Goal: Task Accomplishment & Management: Manage account settings

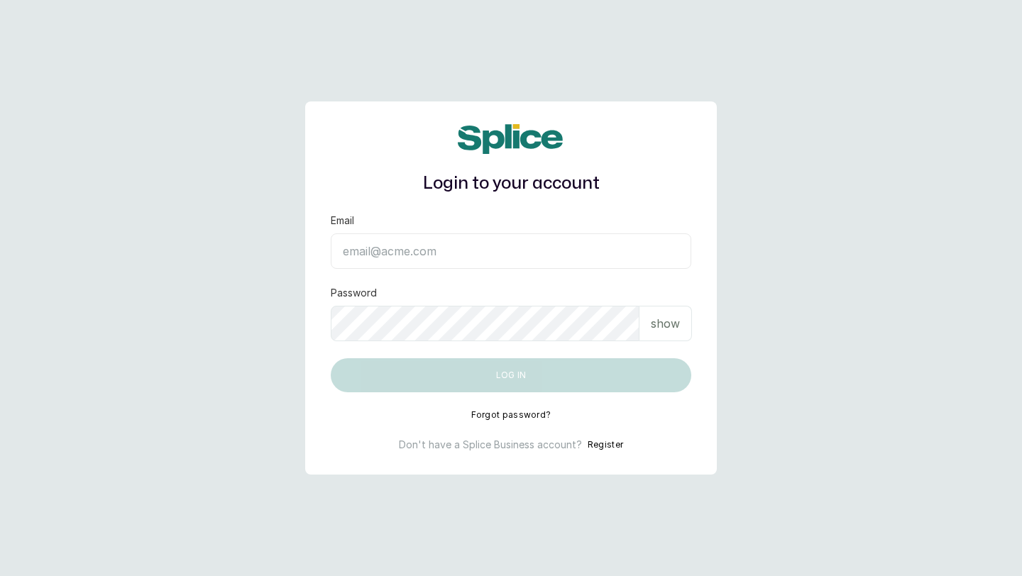
type input "layo@withsplice.com"
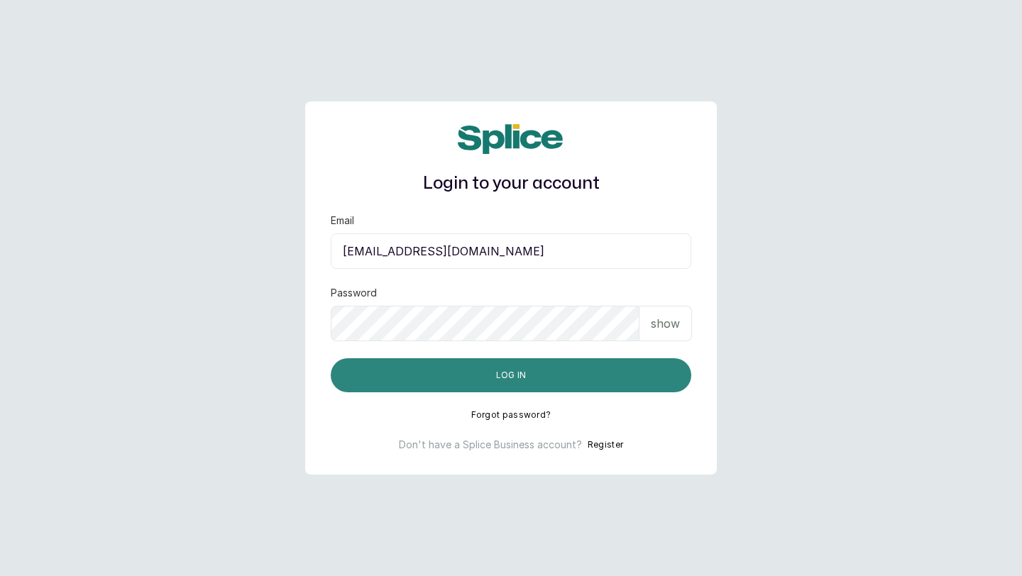
click at [603, 376] on button "Log in" at bounding box center [511, 375] width 361 height 34
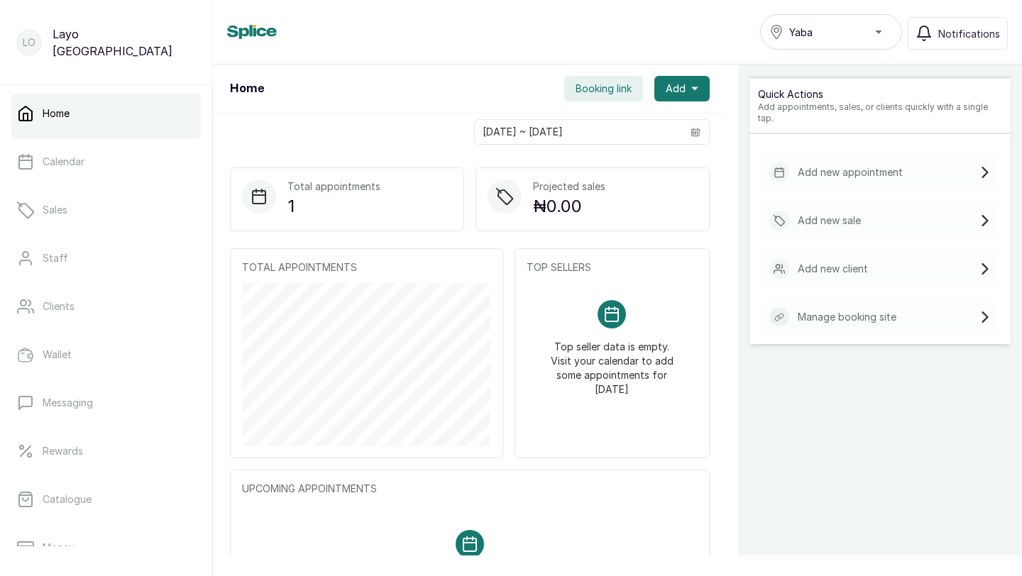
click at [878, 31] on div "Yaba" at bounding box center [830, 31] width 123 height 17
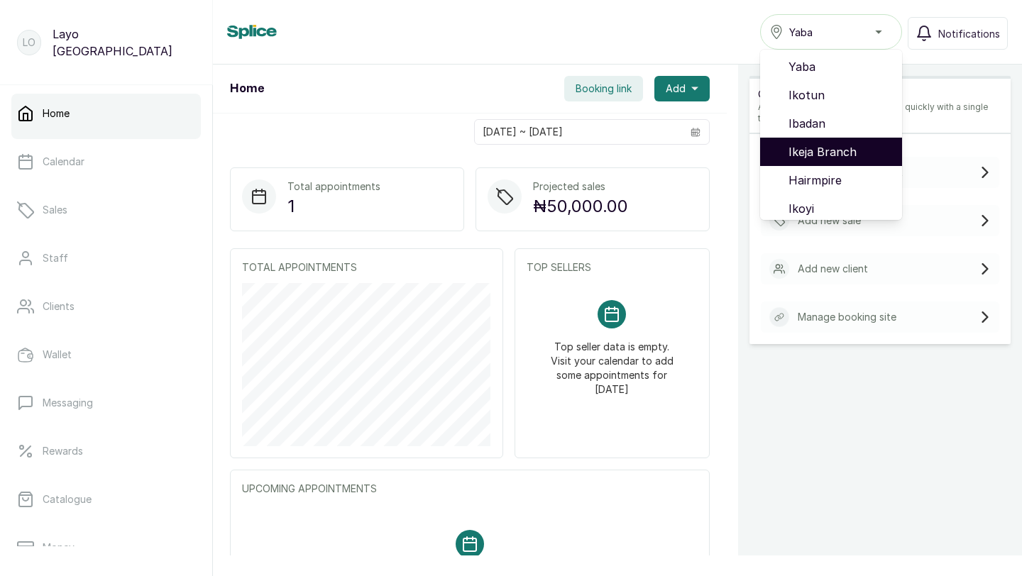
scroll to position [91, 0]
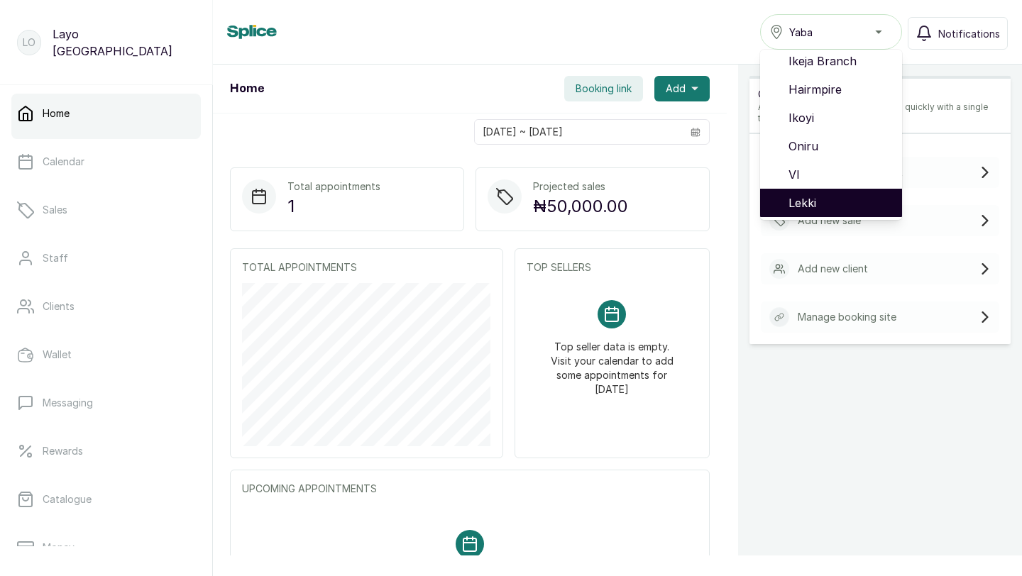
click at [813, 196] on span "Lekki" at bounding box center [840, 202] width 102 height 17
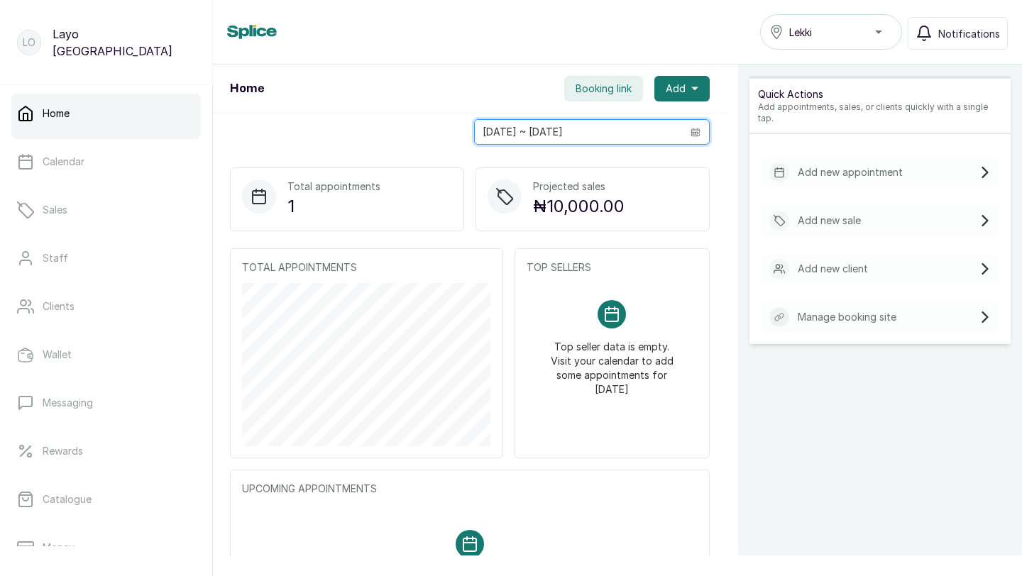
click at [631, 132] on input "[DATE] ~ [DATE]" at bounding box center [578, 132] width 207 height 24
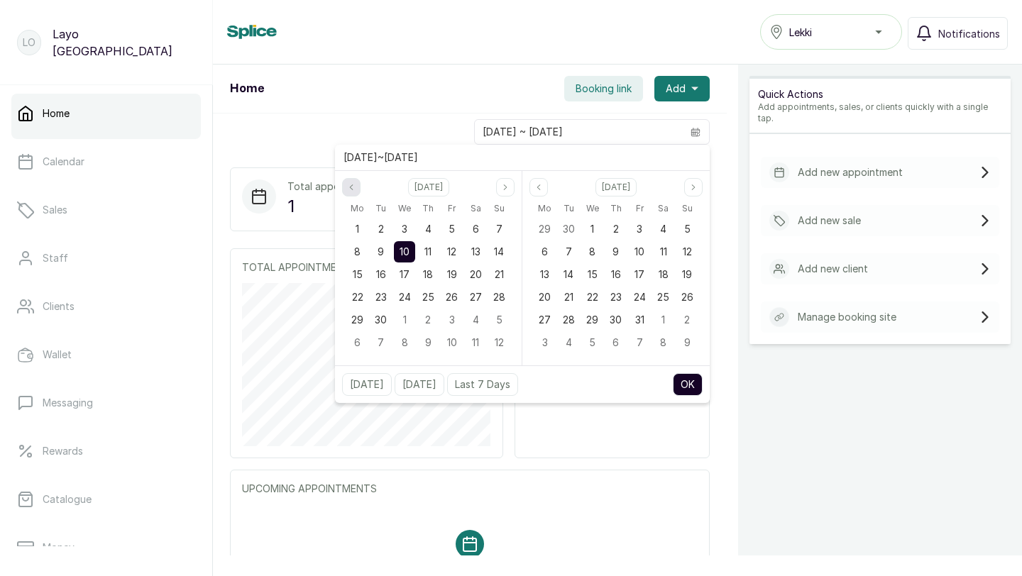
click at [351, 194] on button "Previous month" at bounding box center [351, 187] width 18 height 18
click at [501, 188] on icon "page next" at bounding box center [505, 187] width 9 height 9
click at [359, 229] on span "1" at bounding box center [358, 229] width 4 height 12
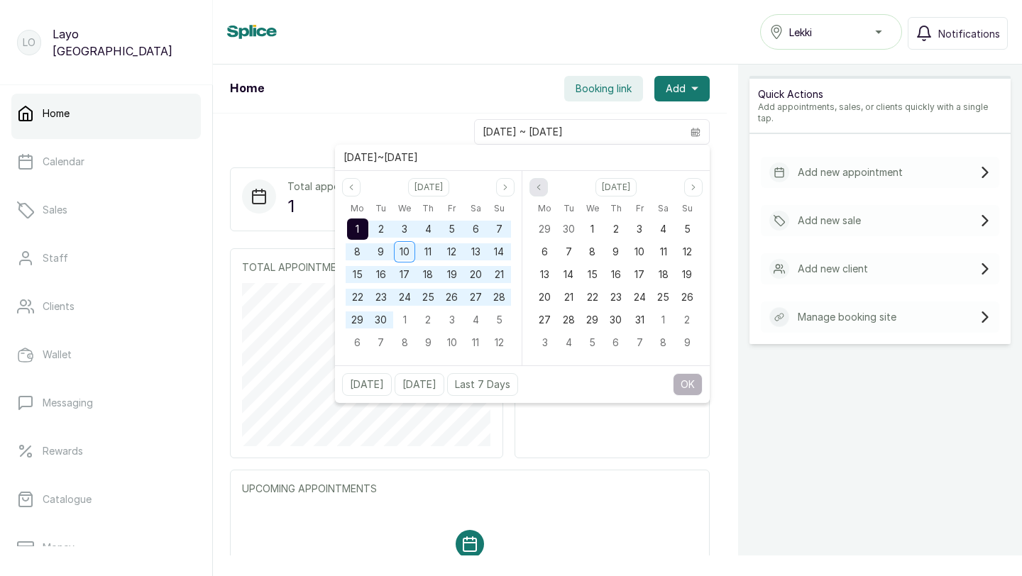
click at [539, 195] on button "Previous month" at bounding box center [538, 187] width 18 height 18
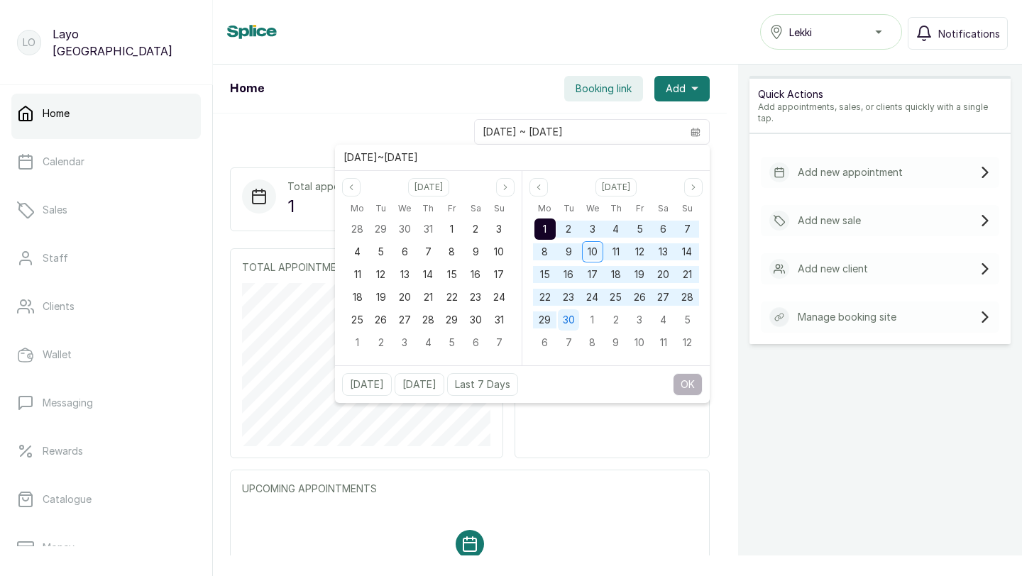
click at [570, 319] on span "30" at bounding box center [569, 320] width 12 height 12
click at [690, 385] on button "OK" at bounding box center [688, 384] width 30 height 23
type input "01/09/2025 ~ 30/09/2025"
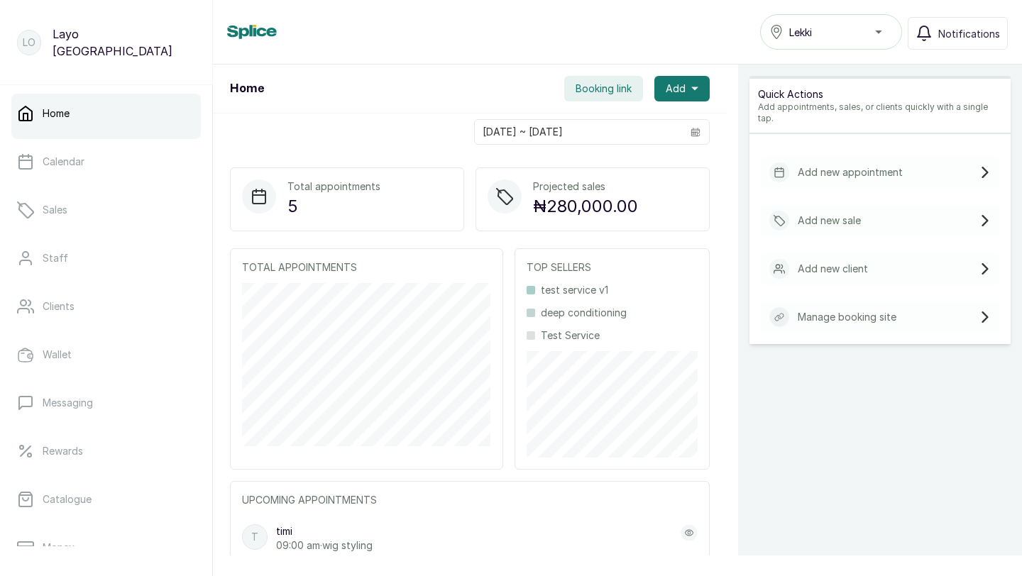
click at [624, 89] on span "Booking link" at bounding box center [604, 89] width 56 height 14
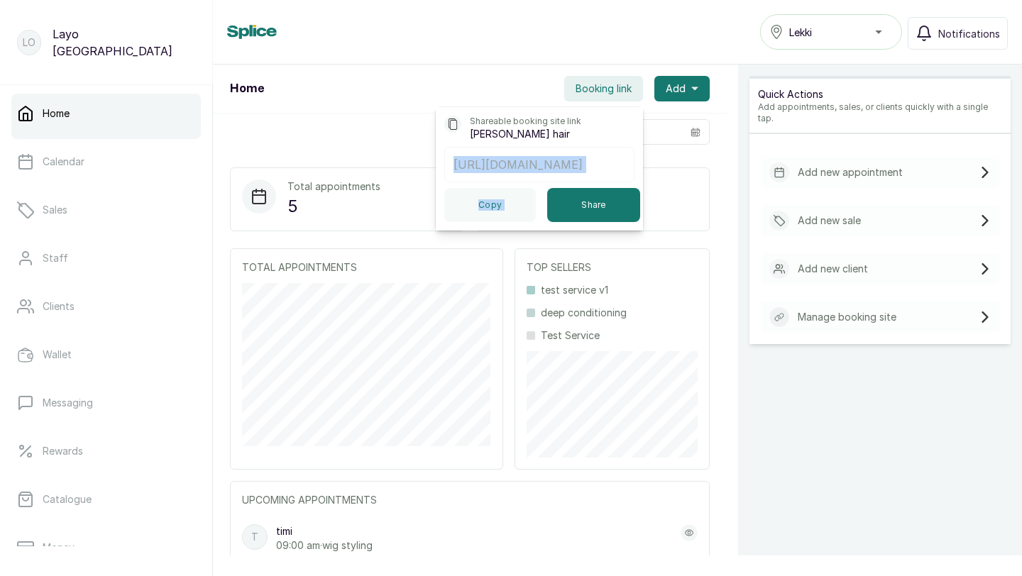
scroll to position [0, 27]
drag, startPoint x: 454, startPoint y: 164, endPoint x: 632, endPoint y: 162, distance: 178.2
click at [625, 162] on p "https://app.withsplice.com/s/hairmpire" at bounding box center [540, 164] width 172 height 17
click at [535, 164] on p "https://app.withsplice.com/s/hairmpire" at bounding box center [540, 164] width 172 height 17
click at [576, 198] on button "Share" at bounding box center [593, 205] width 93 height 34
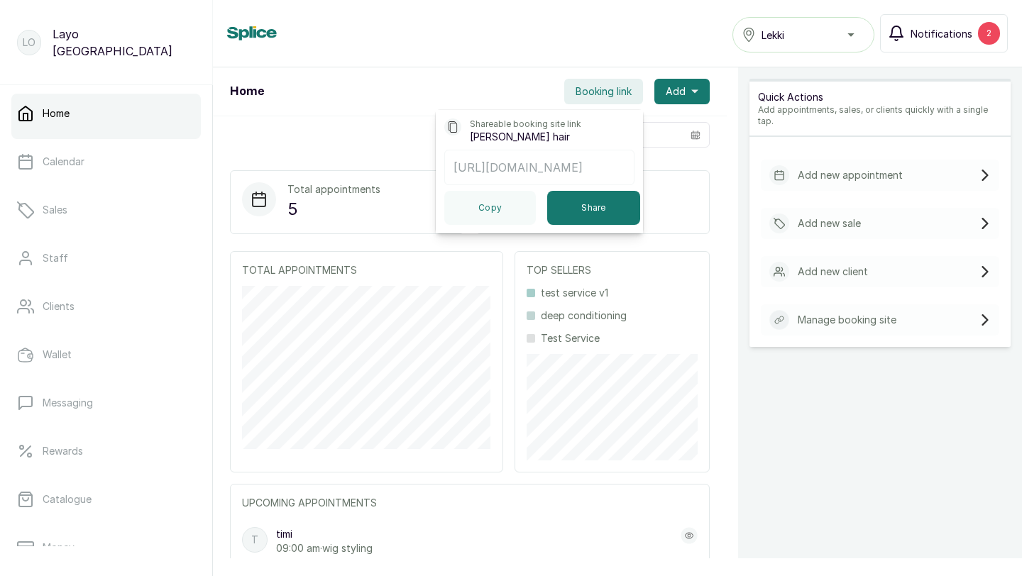
click at [945, 35] on span "Notifications" at bounding box center [942, 33] width 62 height 15
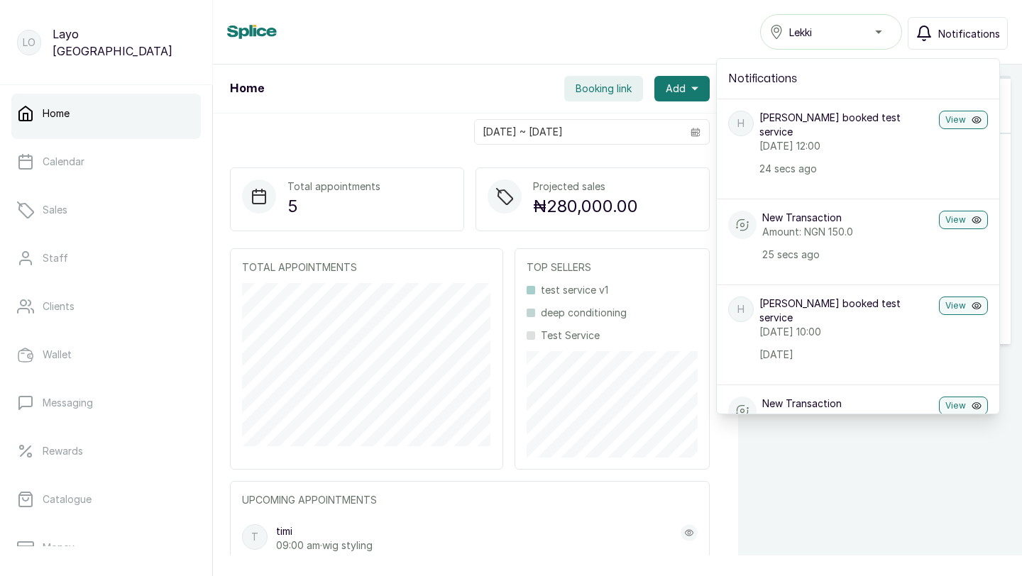
click at [676, 28] on div "Home Lekki Notifications Notifications h henry booked test service Wednesday, 1…" at bounding box center [617, 31] width 781 height 35
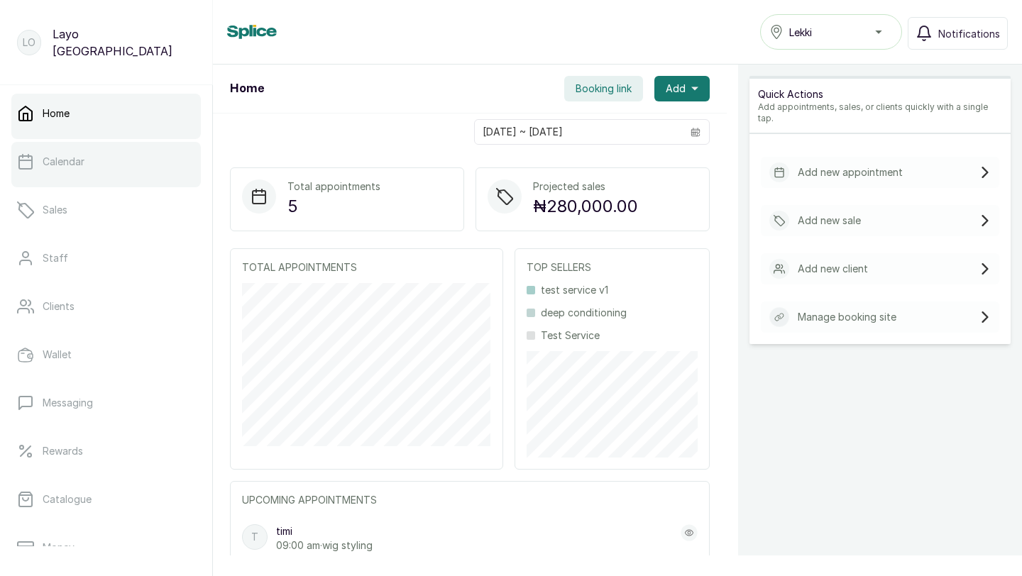
click at [87, 155] on link "Calendar" at bounding box center [105, 162] width 189 height 40
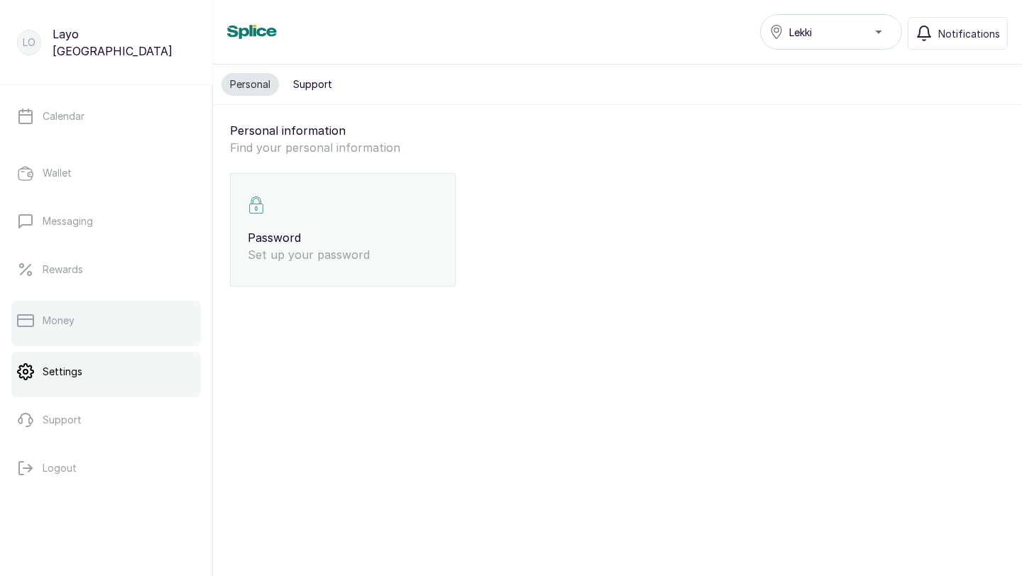
click at [115, 324] on link "Money" at bounding box center [105, 321] width 189 height 40
